Goal: Task Accomplishment & Management: Complete application form

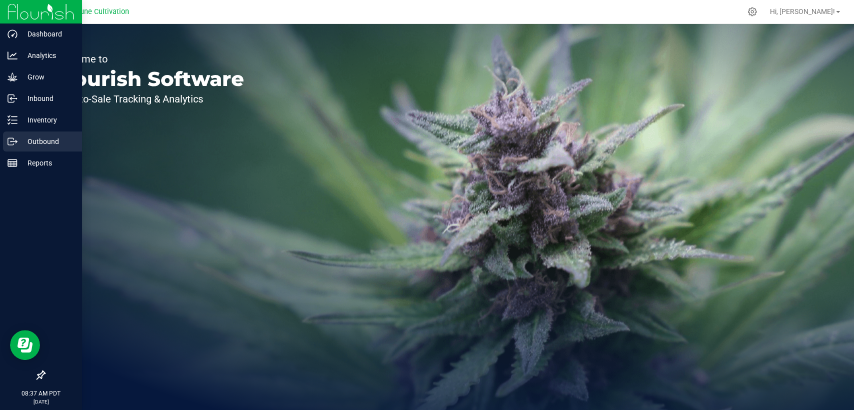
click at [51, 137] on p "Outbound" at bounding box center [48, 142] width 60 height 12
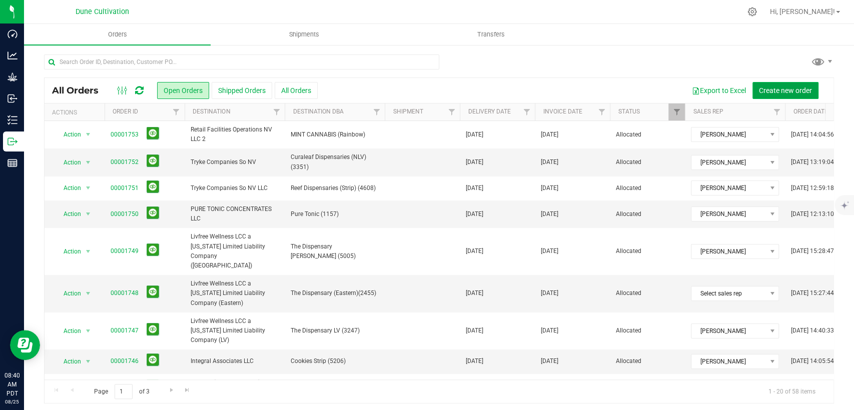
click at [786, 90] on span "Create new order" at bounding box center [785, 91] width 53 height 8
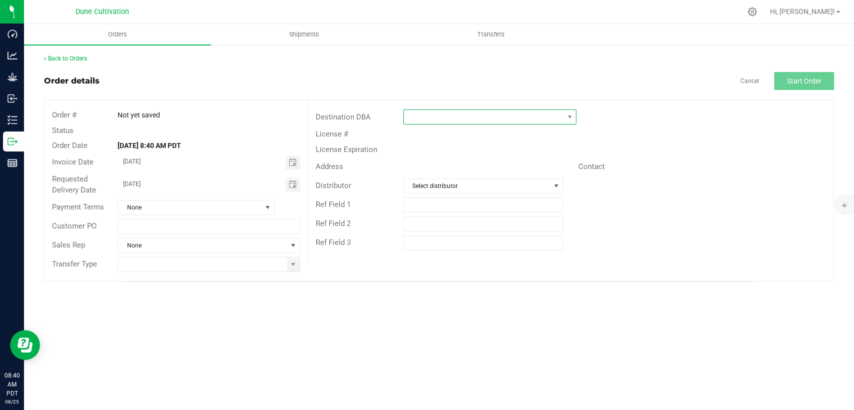
click at [502, 113] on span at bounding box center [484, 117] width 160 height 14
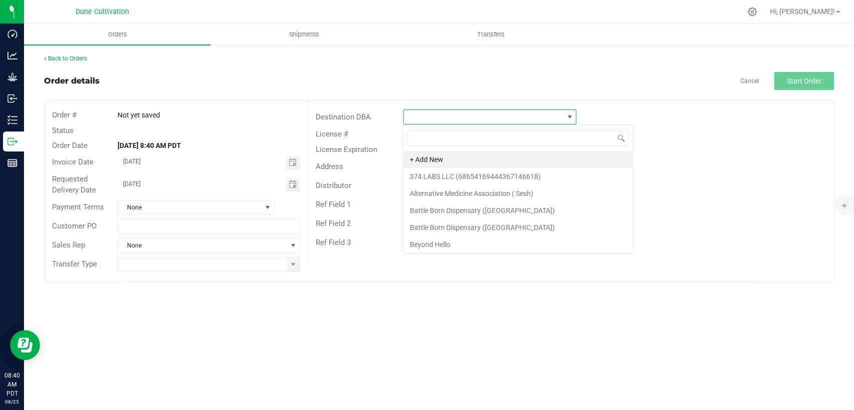
scroll to position [15, 173]
type input "Mint"
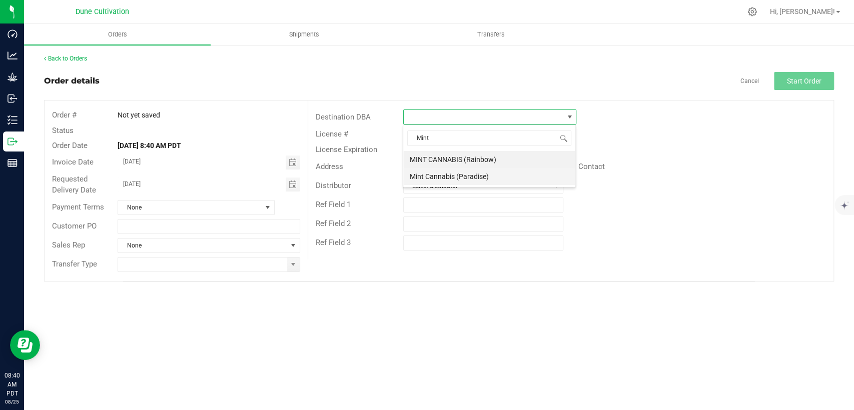
click at [495, 176] on li "Mint Cannabis (Paradise)" at bounding box center [489, 176] width 172 height 17
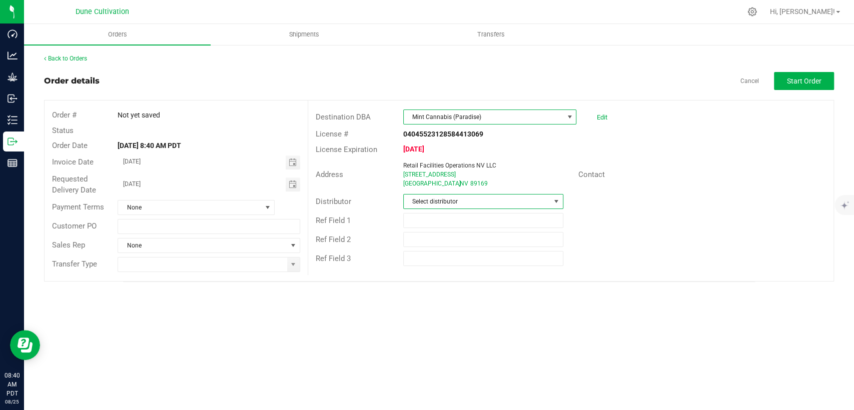
click at [466, 197] on span "Select distributor" at bounding box center [477, 202] width 147 height 14
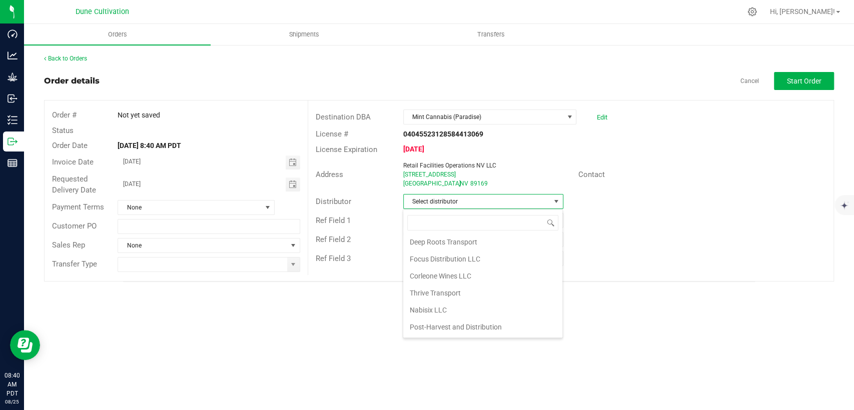
scroll to position [56, 0]
click at [440, 286] on li "Nabisix LLC" at bounding box center [482, 290] width 159 height 17
click at [289, 159] on span "Toggle calendar" at bounding box center [292, 163] width 8 height 8
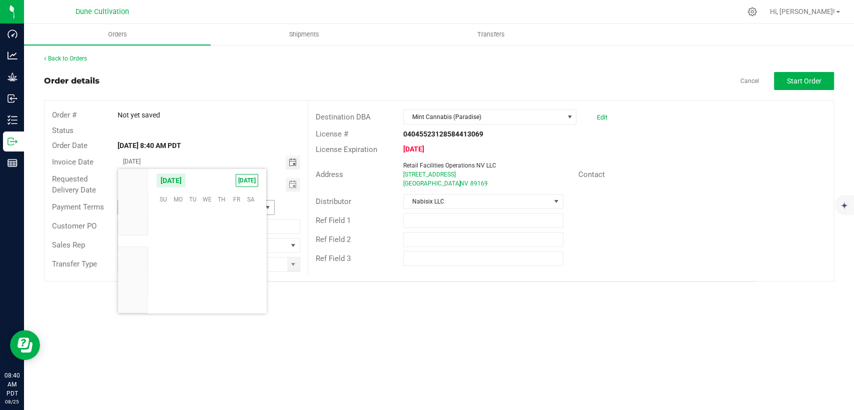
scroll to position [162246, 0]
click at [224, 277] on span "28" at bounding box center [222, 278] width 15 height 16
type input "[DATE]"
click at [295, 181] on span "Toggle calendar" at bounding box center [292, 185] width 8 height 8
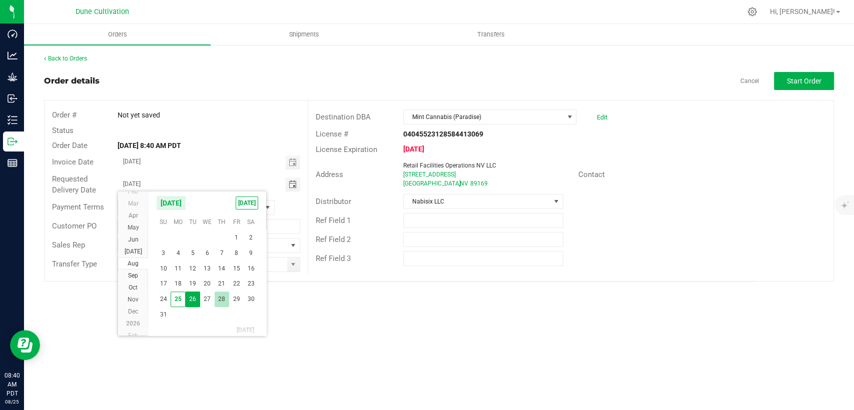
click at [222, 296] on span "28" at bounding box center [222, 300] width 15 height 16
type input "[DATE]"
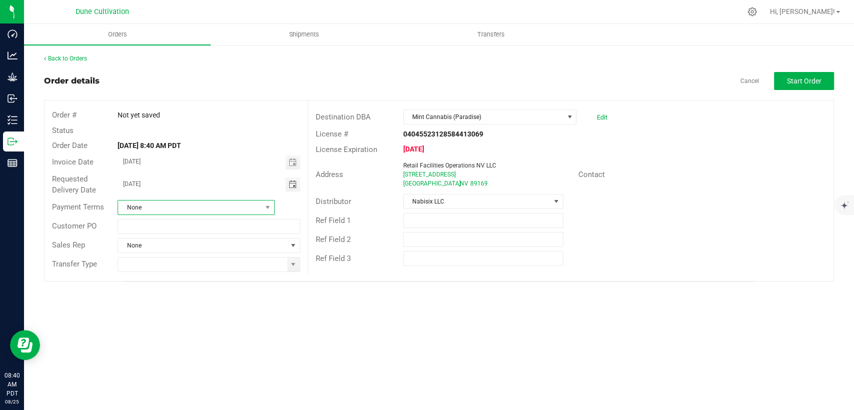
click at [218, 201] on span "None" at bounding box center [190, 208] width 144 height 14
click at [145, 293] on li "Net 30" at bounding box center [196, 292] width 156 height 17
click at [241, 242] on span "None" at bounding box center [202, 246] width 169 height 14
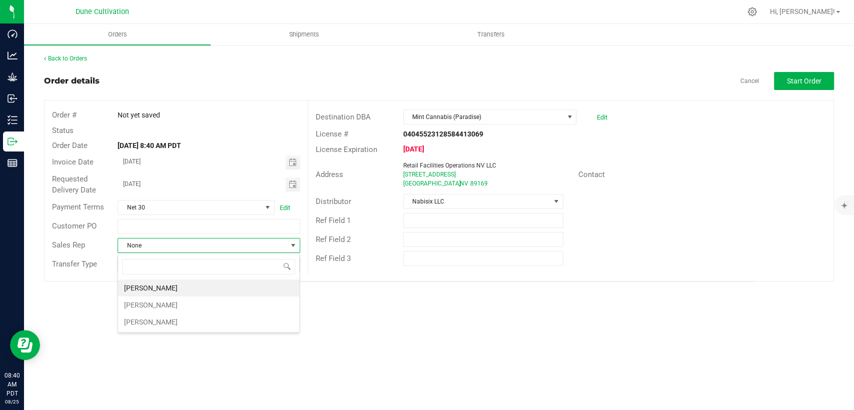
scroll to position [15, 182]
click at [194, 317] on li "[PERSON_NAME]" at bounding box center [208, 322] width 181 height 17
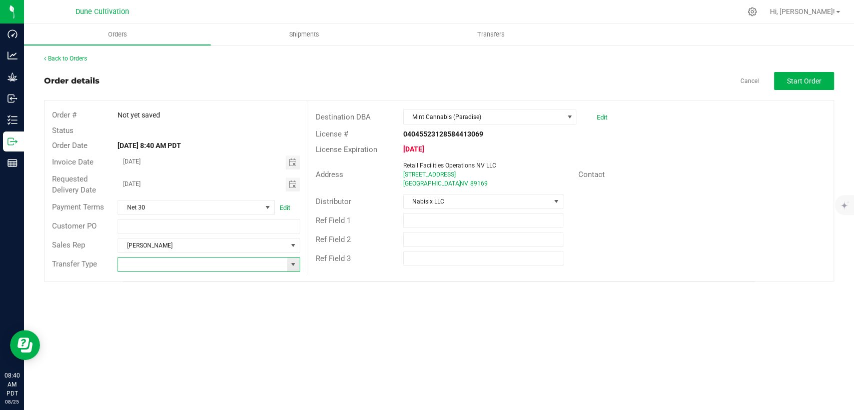
click at [285, 264] on input at bounding box center [202, 265] width 169 height 14
click at [289, 265] on span at bounding box center [293, 265] width 8 height 8
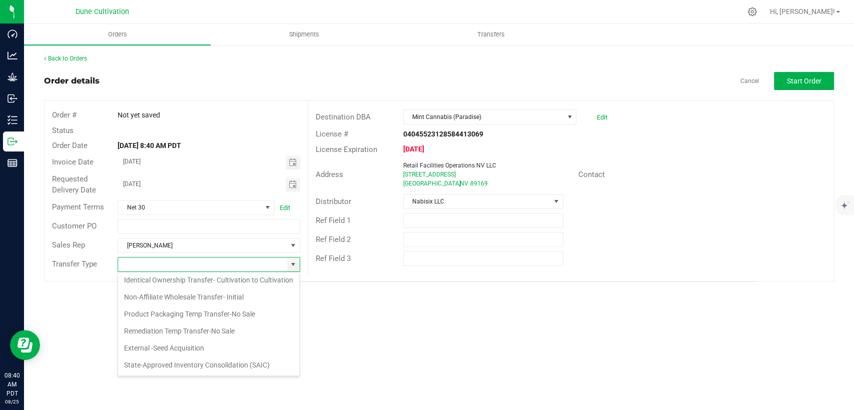
scroll to position [134, 0]
click at [202, 302] on li "Non-Affiliate Wholesale Transfer- Initial" at bounding box center [208, 297] width 181 height 17
type input "Non-Affiliate Wholesale Transfer- Initial"
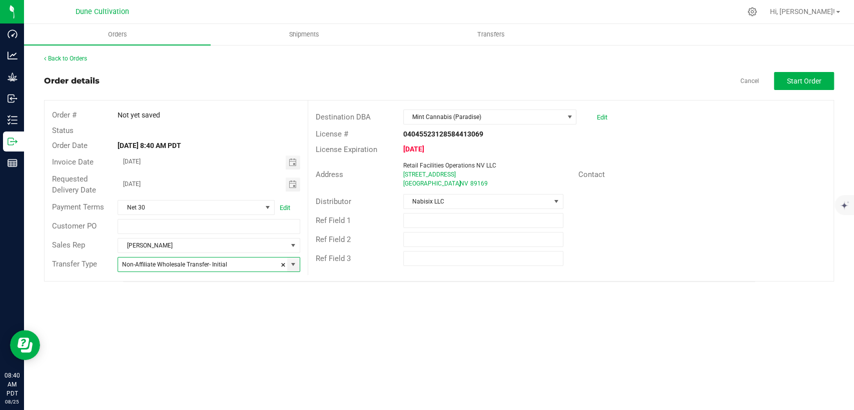
click at [282, 321] on div "Orders Shipments Transfers Back to Orders Order details Cancel Start Order Orde…" at bounding box center [439, 217] width 830 height 386
click at [790, 85] on span "Start Order" at bounding box center [804, 81] width 35 height 8
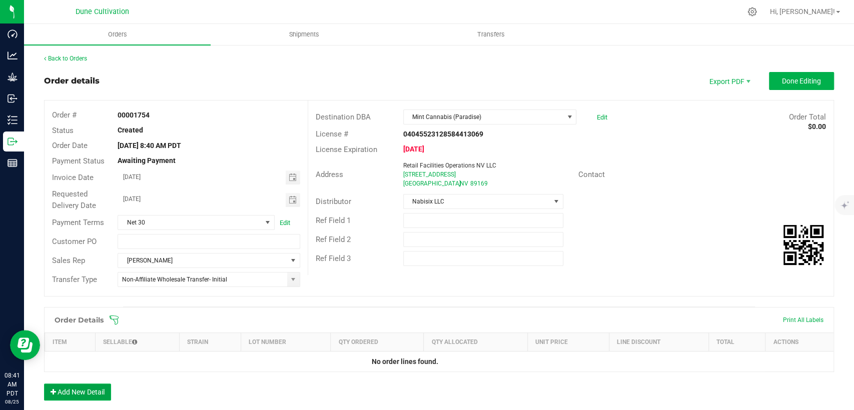
click at [84, 391] on button "Add New Detail" at bounding box center [77, 392] width 67 height 17
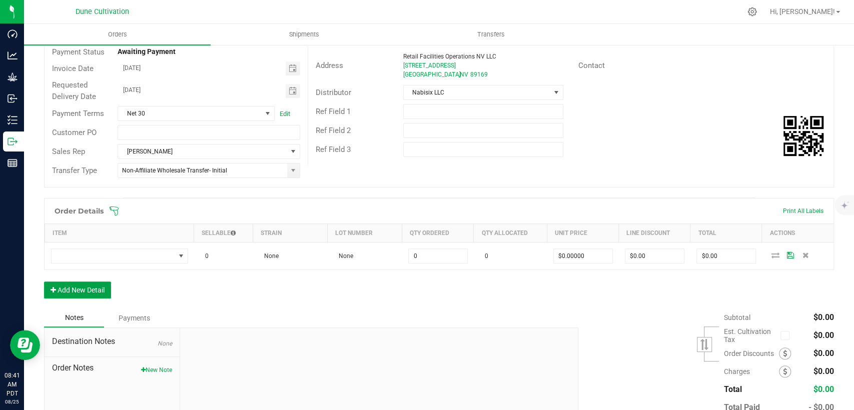
scroll to position [111, 0]
click at [93, 281] on button "Add New Detail" at bounding box center [77, 288] width 67 height 17
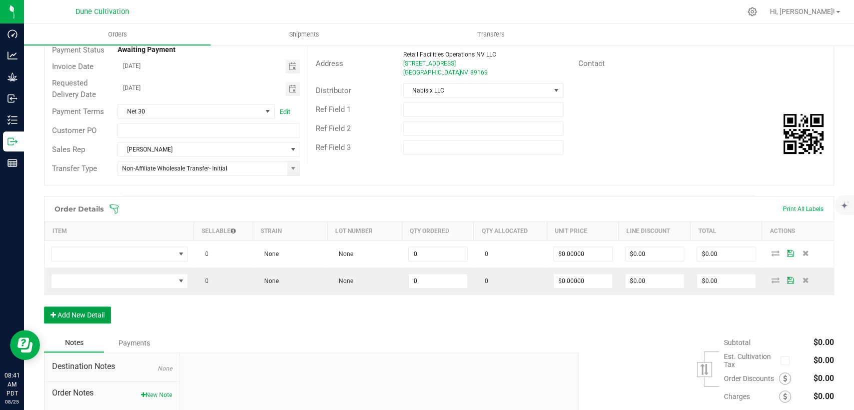
click at [92, 313] on button "Add New Detail" at bounding box center [77, 315] width 67 height 17
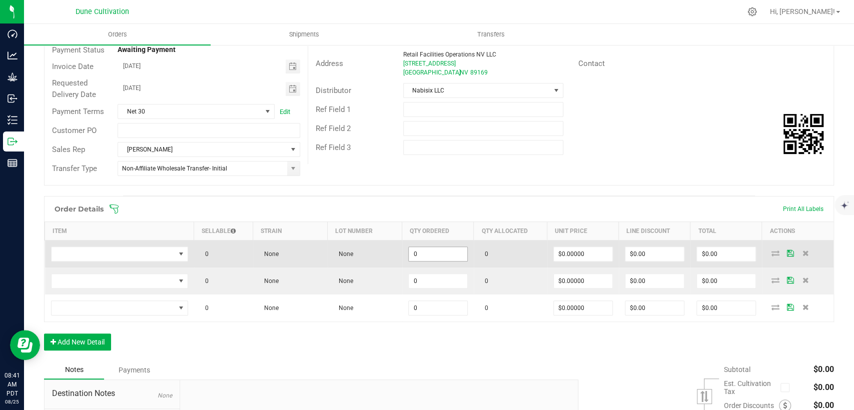
click at [415, 253] on input "0" at bounding box center [438, 254] width 59 height 14
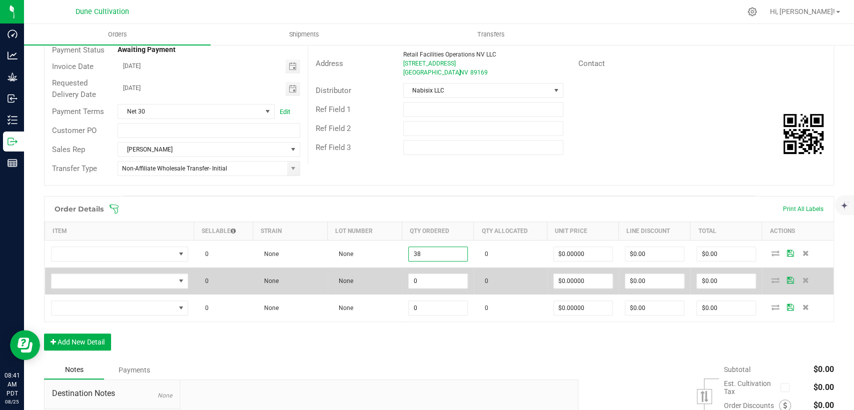
type input "38"
click at [432, 289] on td "0" at bounding box center [438, 281] width 72 height 27
click at [432, 281] on input "0" at bounding box center [438, 281] width 59 height 14
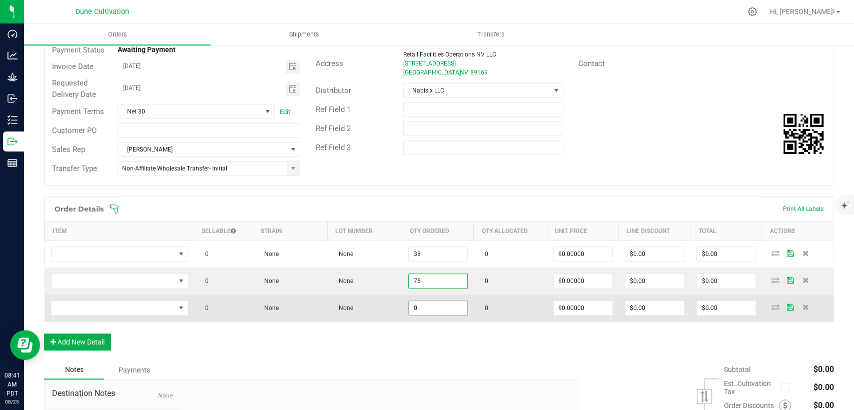
type input "75"
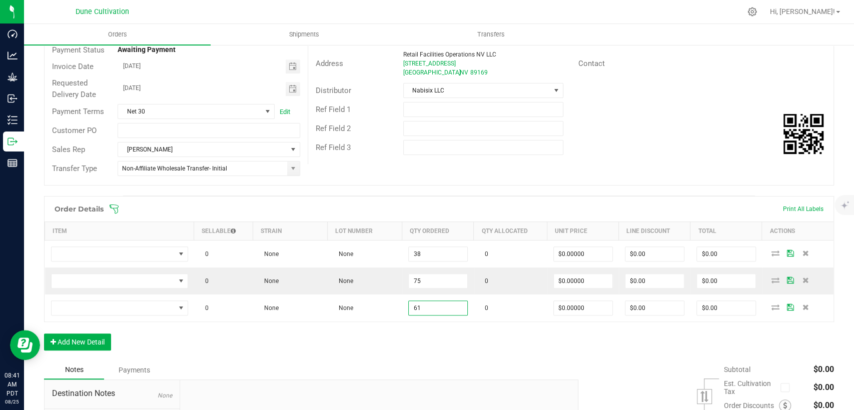
type input "61"
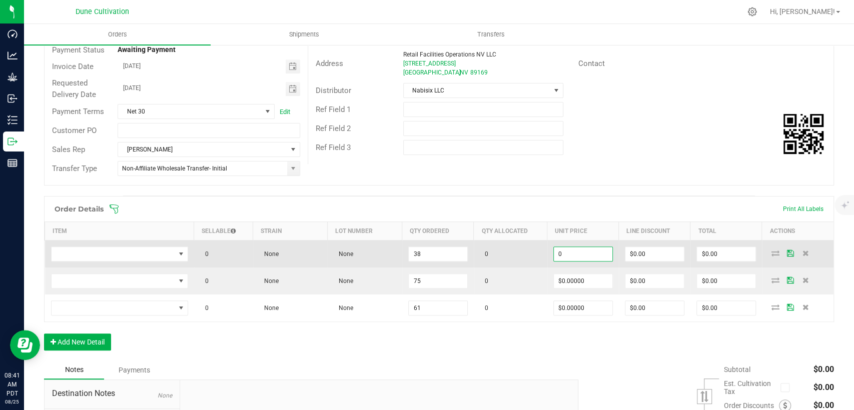
click at [565, 252] on input "0" at bounding box center [583, 254] width 59 height 14
drag, startPoint x: 565, startPoint y: 252, endPoint x: 533, endPoint y: 252, distance: 32.5
click at [533, 251] on outbound-order-line-row "0 None None 38 0 16 $0.00 $0.00" at bounding box center [439, 255] width 789 height 28
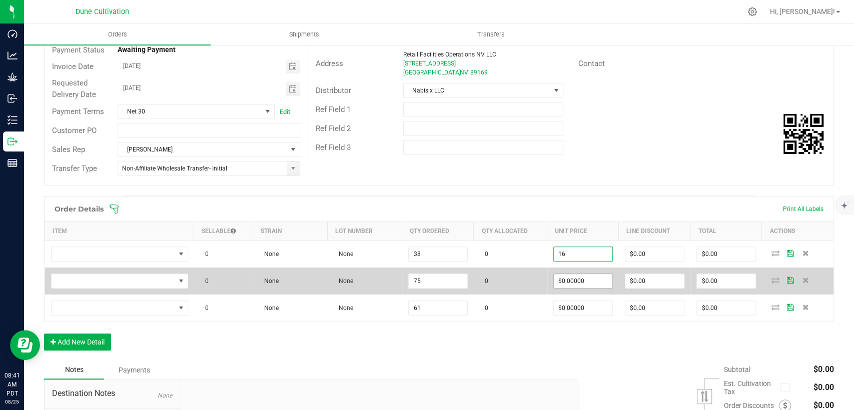
type input "$16.00000"
type input "$608.00"
click at [565, 279] on input "0" at bounding box center [583, 281] width 59 height 14
paste input "16"
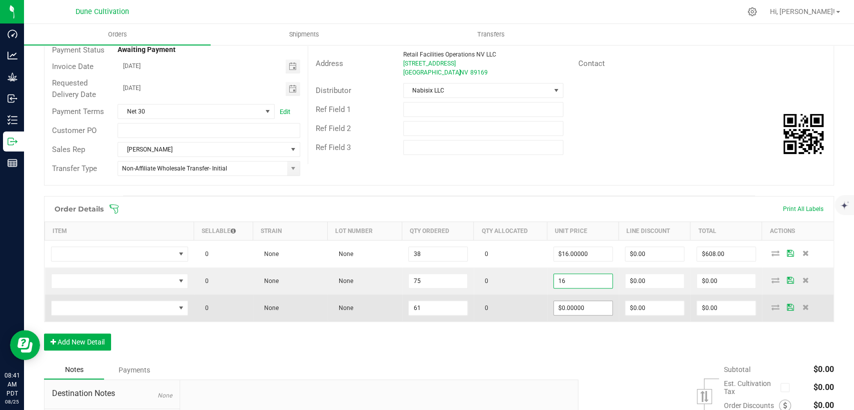
type input "$16.00000"
type input "$1,200.00"
click at [570, 310] on input "0" at bounding box center [583, 308] width 59 height 14
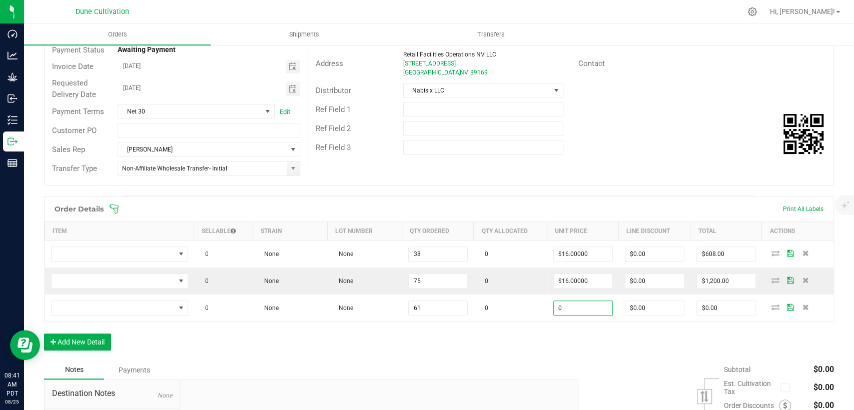
paste input "16"
type input "$16.00000"
type input "$976.00"
click at [538, 334] on div "Order Details Print All Labels Item Sellable Strain Lot Number Qty Ordered Qty …" at bounding box center [439, 278] width 790 height 165
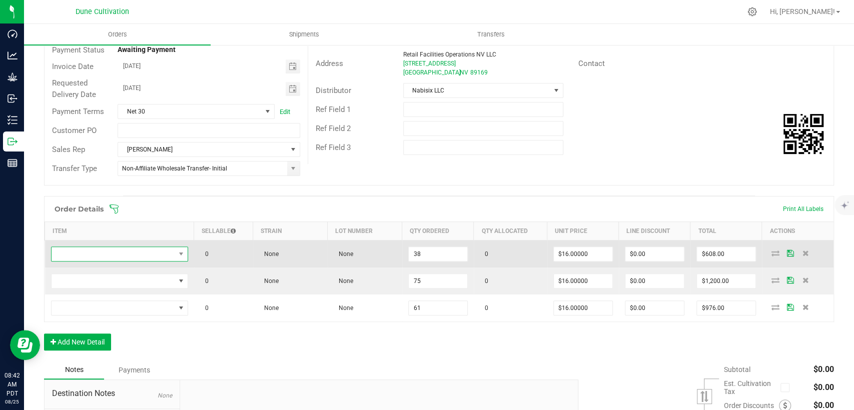
click at [116, 252] on span "NO DATA FOUND" at bounding box center [114, 254] width 124 height 14
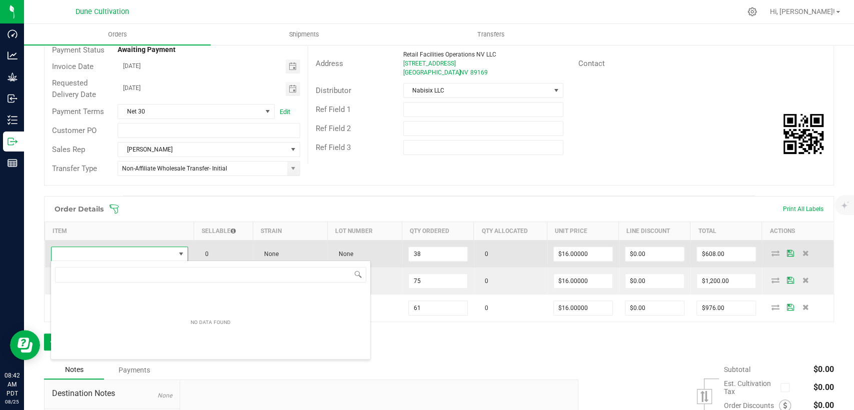
scroll to position [15, 134]
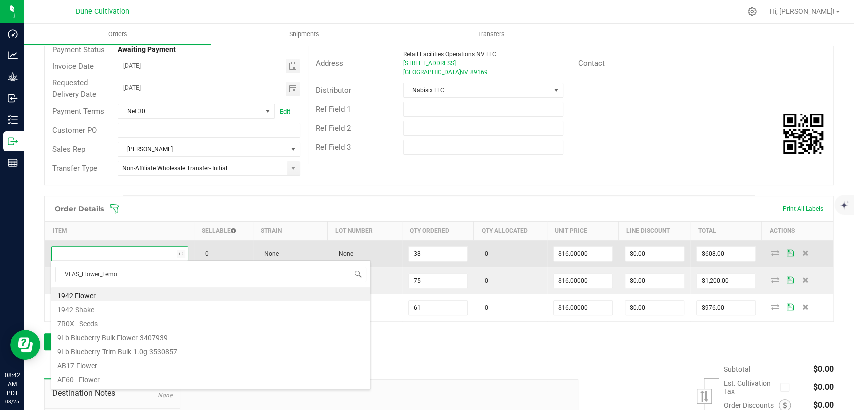
type input "VLAS_Flower_Lemon"
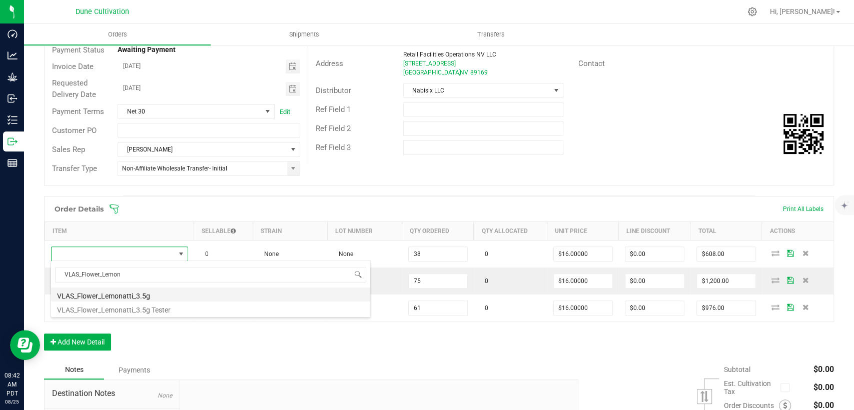
click at [112, 298] on li "VLAS_Flower_Lemonatti_3.5g" at bounding box center [210, 295] width 319 height 14
type input "38 ea"
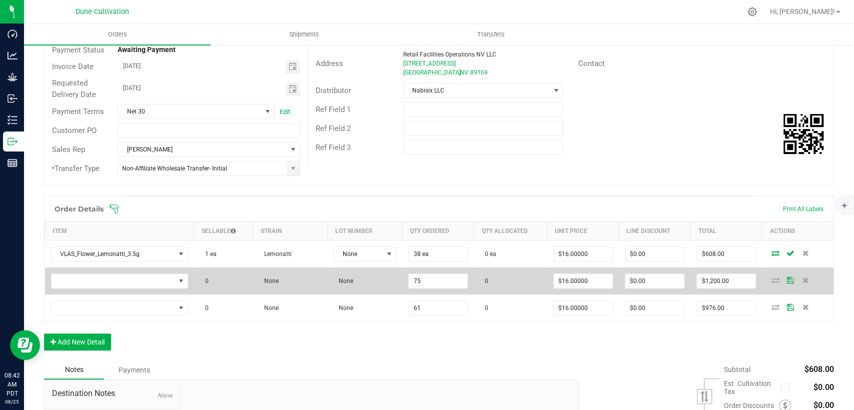
click at [126, 289] on td at bounding box center [119, 281] width 149 height 27
click at [126, 281] on span "NO DATA FOUND" at bounding box center [114, 281] width 124 height 14
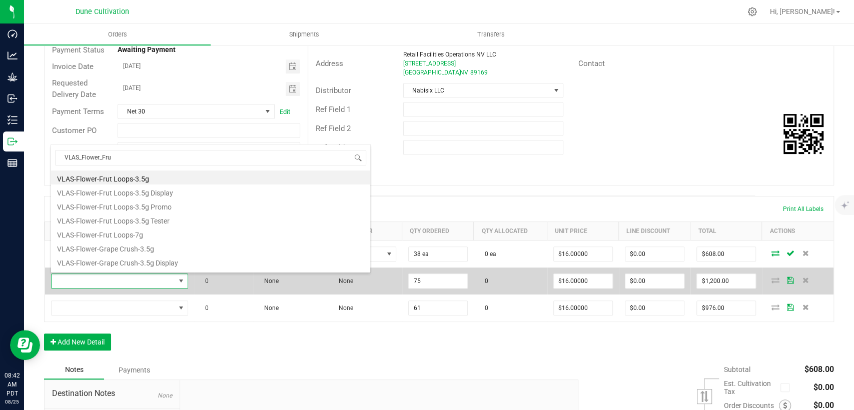
type input "VLAS_Flower_Frut"
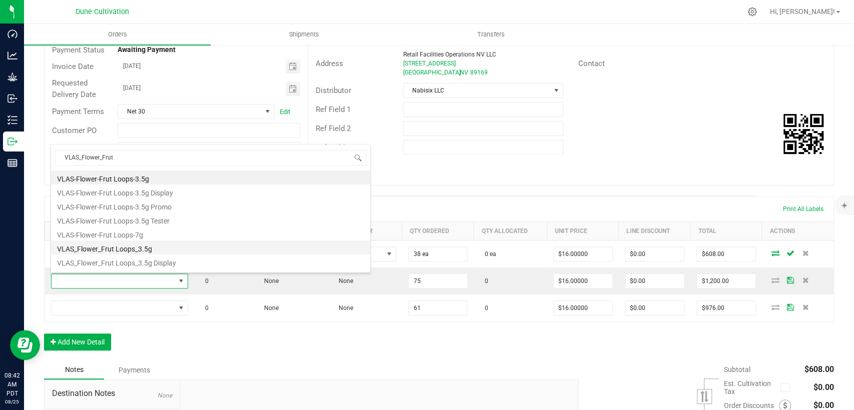
click at [127, 250] on li "VLAS_Flower_Frut Loops_3.5g" at bounding box center [210, 248] width 319 height 14
type input "75 ea"
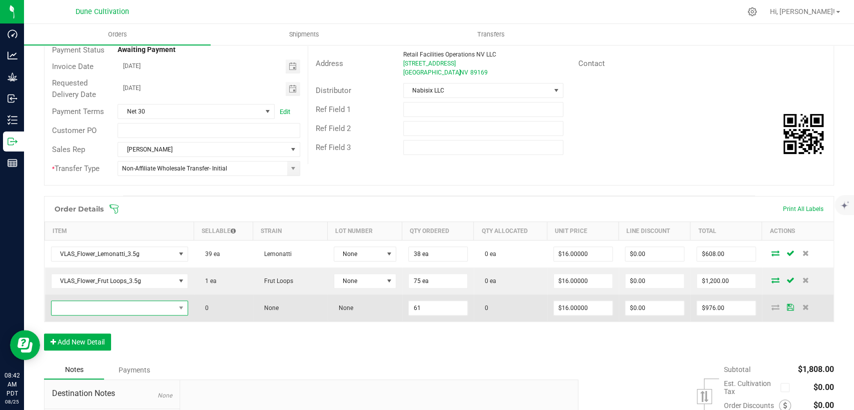
click at [149, 303] on span "NO DATA FOUND" at bounding box center [114, 308] width 124 height 14
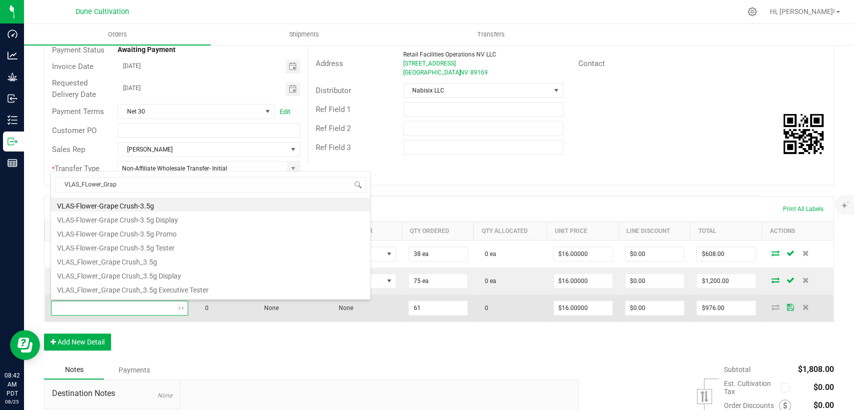
type input "VLAS_FLower_Grape"
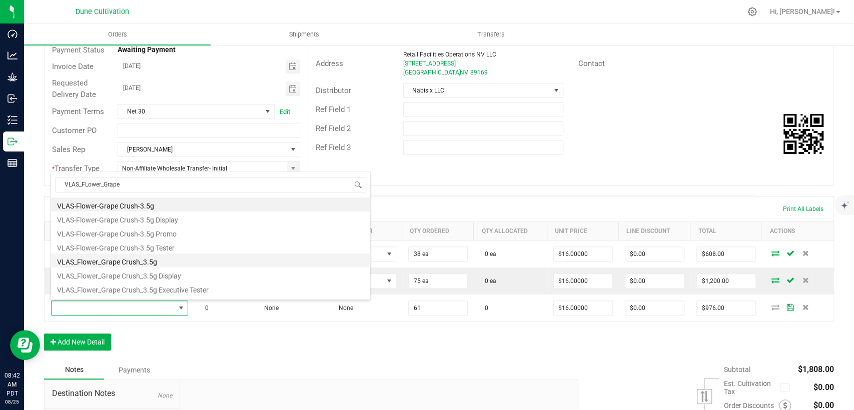
click at [154, 261] on li "VLAS_Flower_Grape Crush_3.5g" at bounding box center [210, 261] width 319 height 14
type input "61 ea"
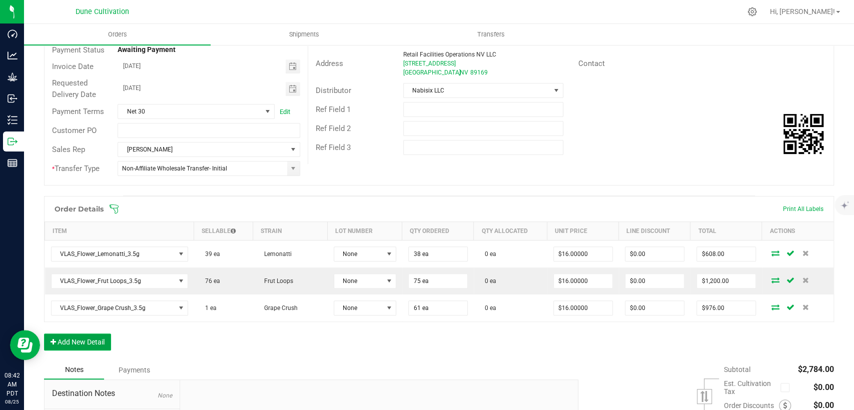
click at [83, 346] on button "Add New Detail" at bounding box center [77, 342] width 67 height 17
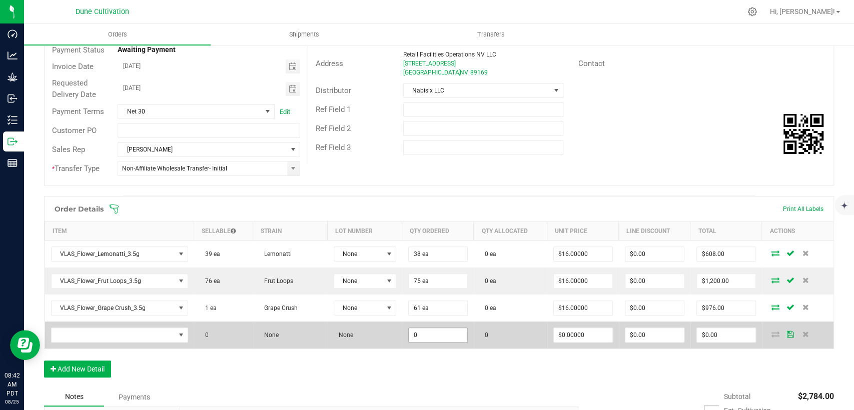
click at [429, 336] on input "0" at bounding box center [438, 335] width 59 height 14
type input "50"
click at [564, 333] on input "0" at bounding box center [583, 335] width 59 height 14
type input "$4.00000"
type input "$200.00"
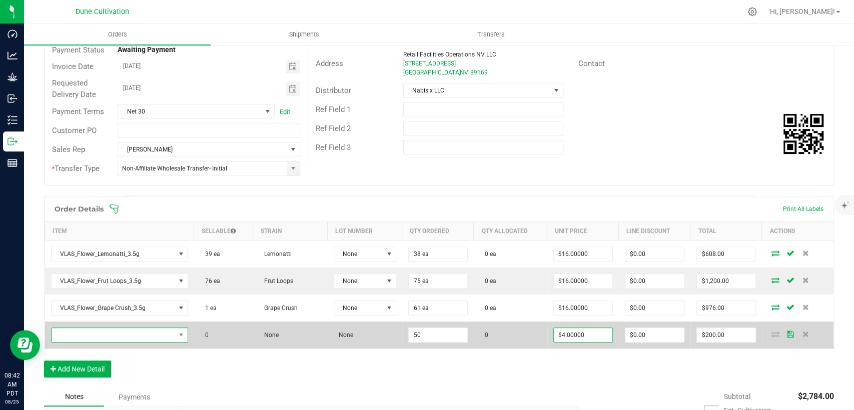
click at [110, 330] on span "NO DATA FOUND" at bounding box center [114, 335] width 124 height 14
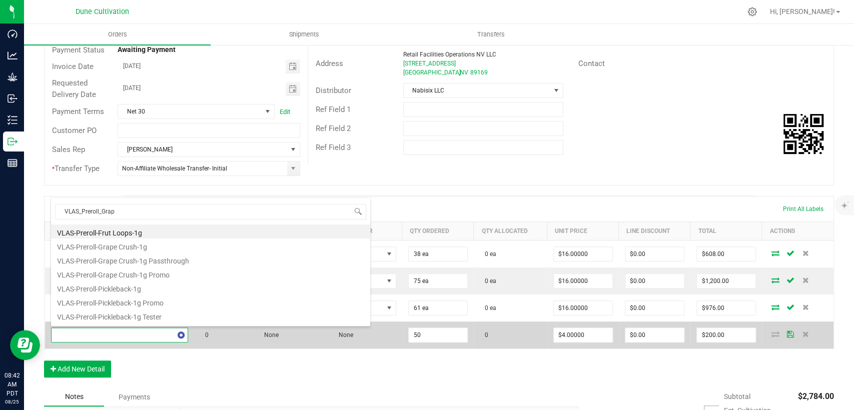
type input "VLAS_Preroll_Grape"
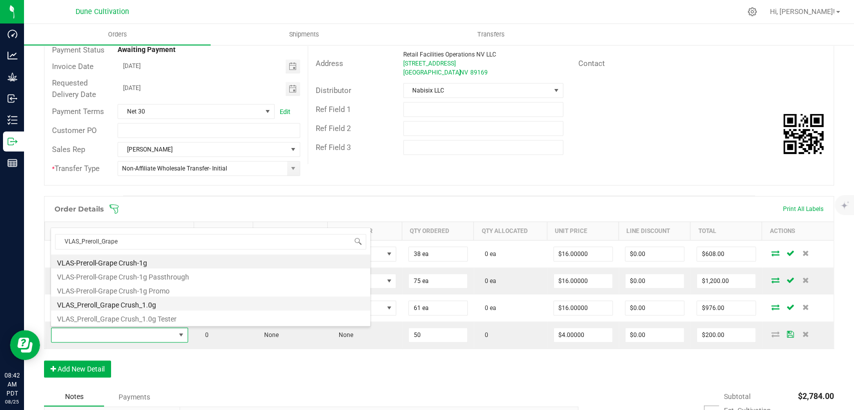
click at [113, 305] on li "VLAS_Preroll_Grape Crush_1.0g" at bounding box center [210, 304] width 319 height 14
type input "50 ea"
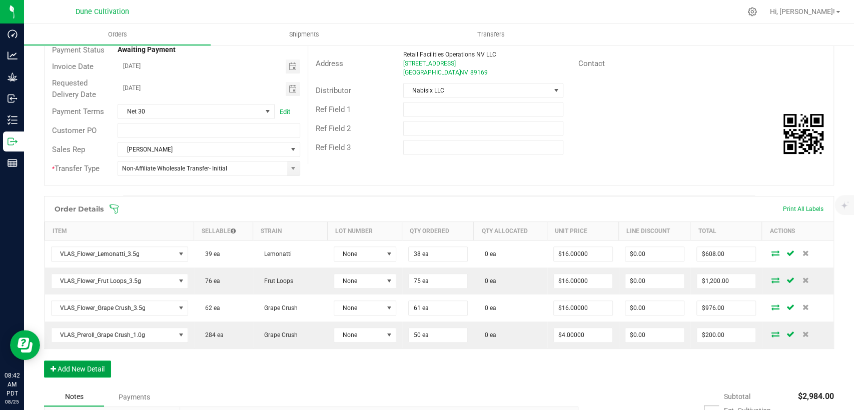
click at [79, 364] on button "Add New Detail" at bounding box center [77, 369] width 67 height 17
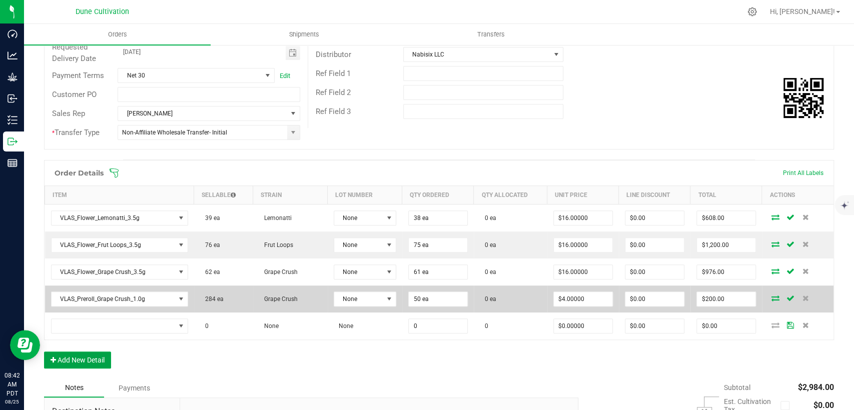
scroll to position [167, 0]
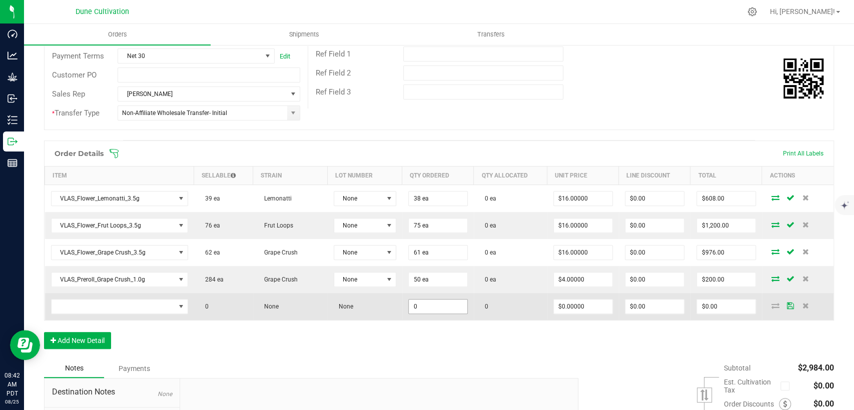
click at [445, 305] on input "0" at bounding box center [438, 307] width 59 height 14
type input "50"
click at [576, 305] on input "0" at bounding box center [583, 307] width 59 height 14
type input "$4.00000"
type input "$200.00"
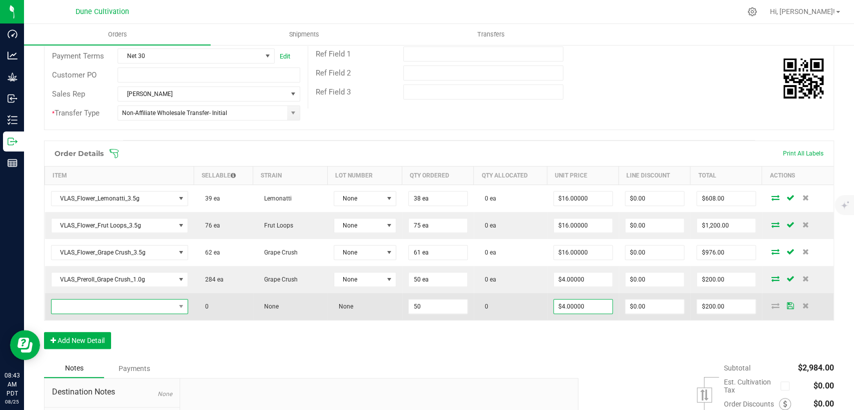
click at [136, 310] on span "NO DATA FOUND" at bounding box center [114, 307] width 124 height 14
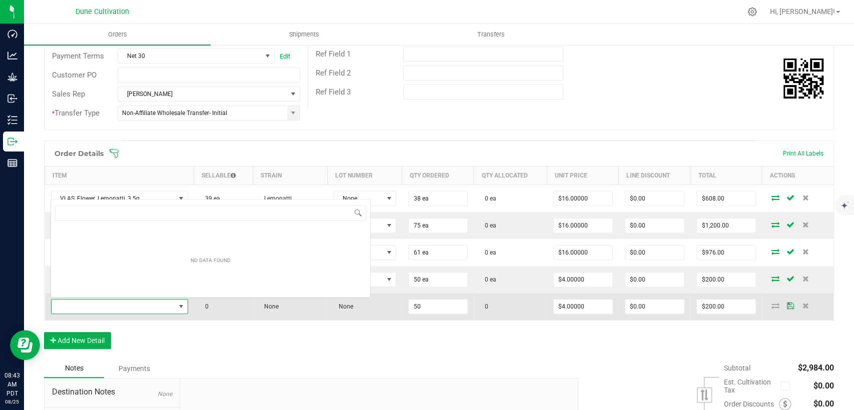
scroll to position [15, 134]
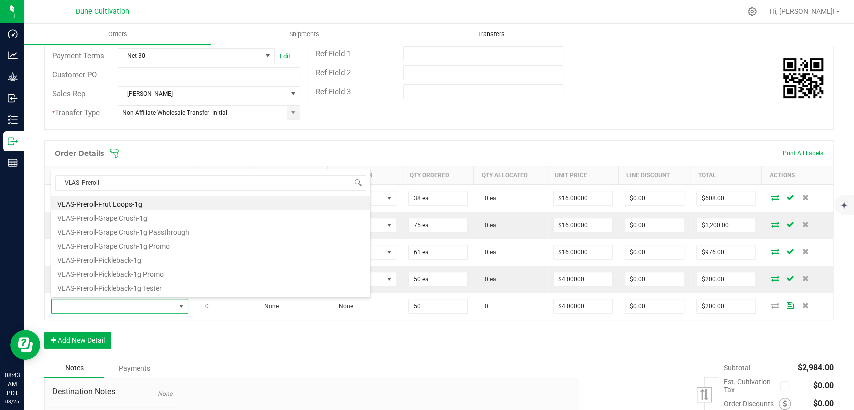
type input "VLAS_Preroll_"
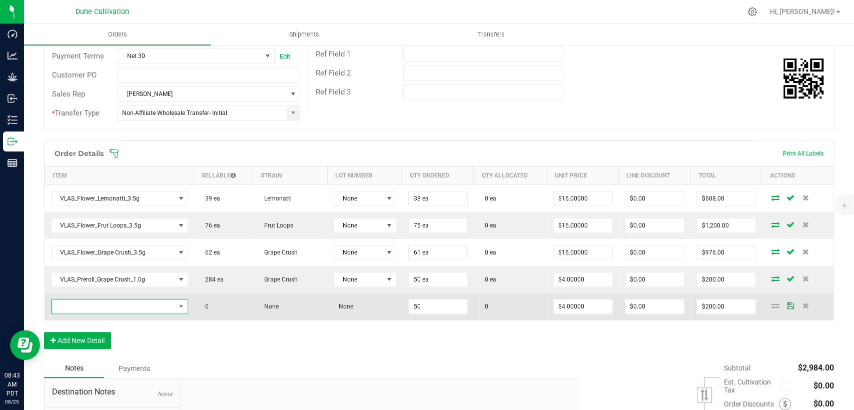
click at [141, 300] on span "NO DATA FOUND" at bounding box center [114, 307] width 124 height 14
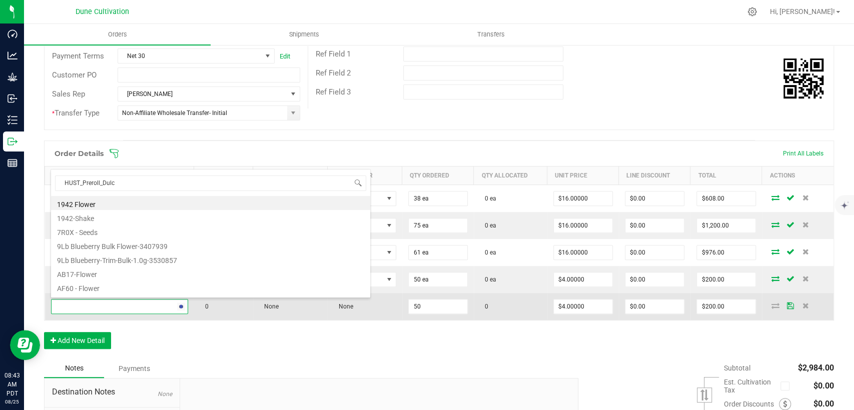
type input "HUST_Preroll_Dulce"
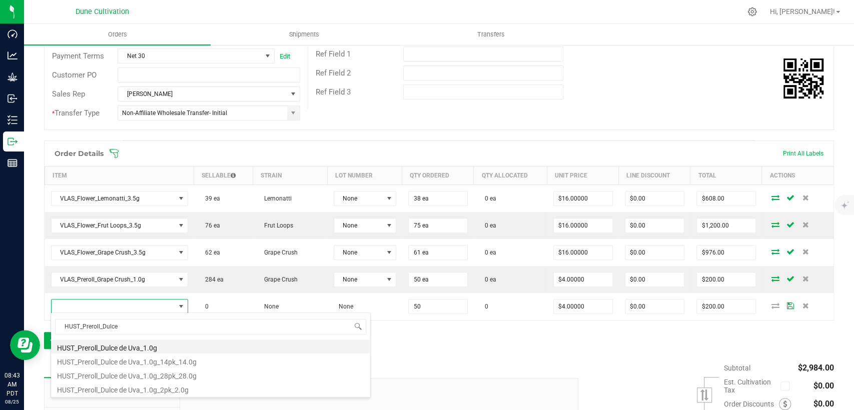
click at [139, 345] on li "HUST_Preroll_Dulce de Uva_1.0g" at bounding box center [210, 347] width 319 height 14
type input "50 ea"
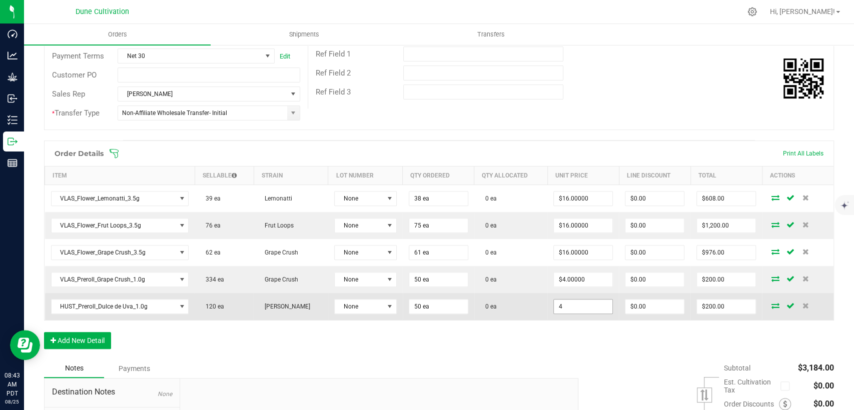
click at [570, 303] on input "4" at bounding box center [583, 307] width 59 height 14
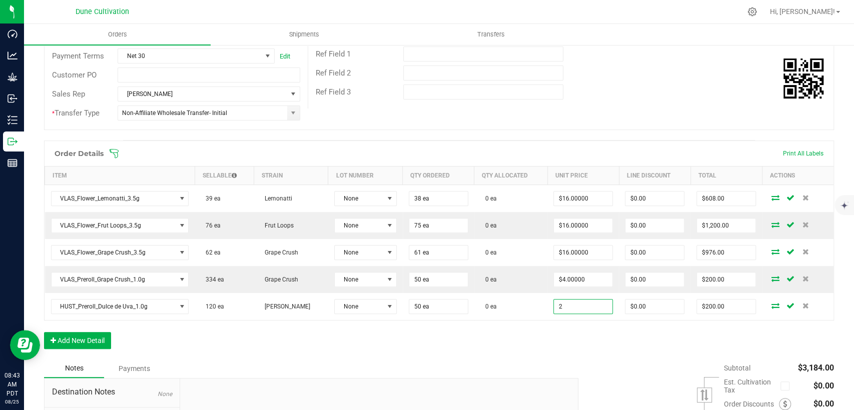
type input "$2.00000"
type input "$100.00"
click at [558, 346] on div "Order Details Print All Labels Item Sellable Strain Lot Number Qty Ordered Qty …" at bounding box center [439, 250] width 790 height 219
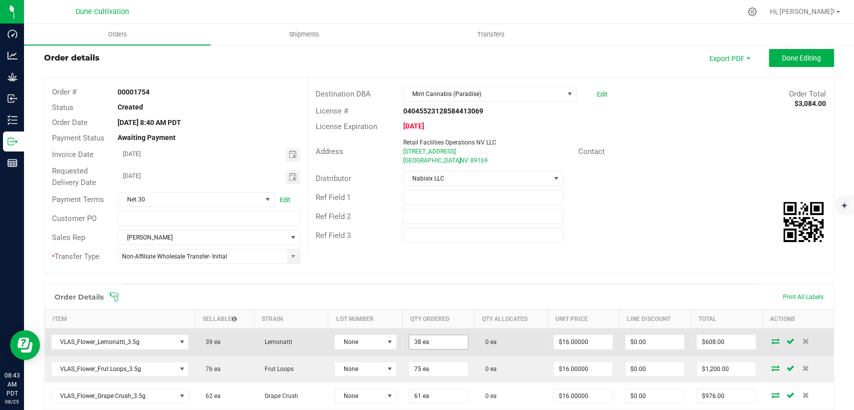
scroll to position [0, 0]
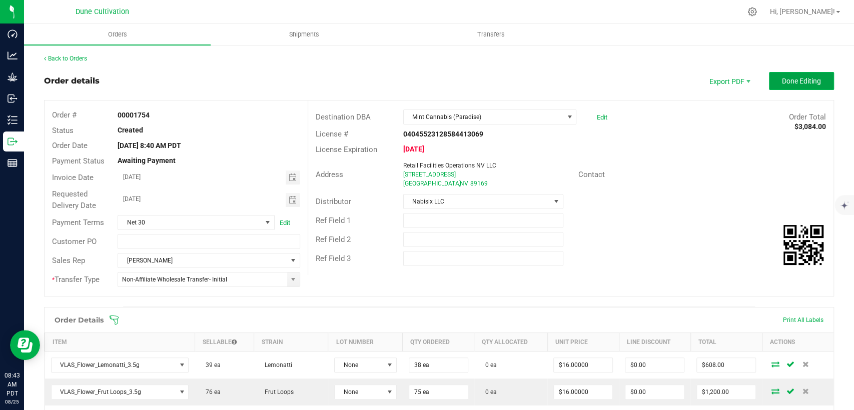
click at [797, 82] on span "Done Editing" at bounding box center [801, 81] width 39 height 8
